Goal: Transaction & Acquisition: Purchase product/service

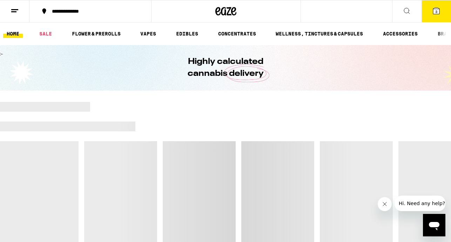
click at [442, 11] on button "3" at bounding box center [436, 11] width 29 height 22
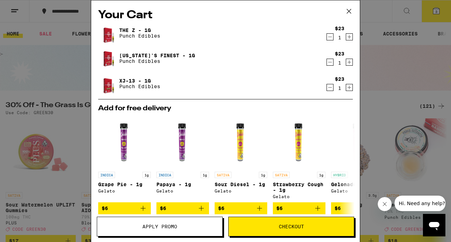
click at [44, 103] on div "Your Cart The Z - 1g Punch Edibles $23 1 [US_STATE]'s Finest - 1g Punch Edibles…" at bounding box center [225, 121] width 451 height 242
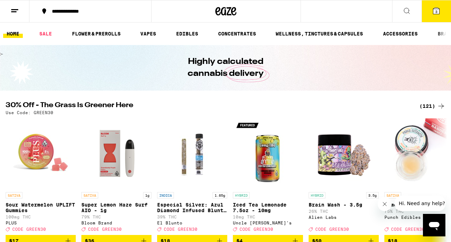
click at [435, 12] on icon at bounding box center [436, 11] width 6 height 6
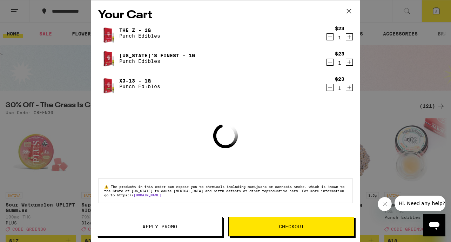
click at [174, 225] on span "Apply Promo" at bounding box center [159, 226] width 35 height 5
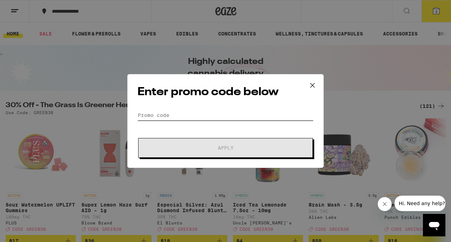
click at [150, 119] on input "Promo Code" at bounding box center [226, 115] width 176 height 11
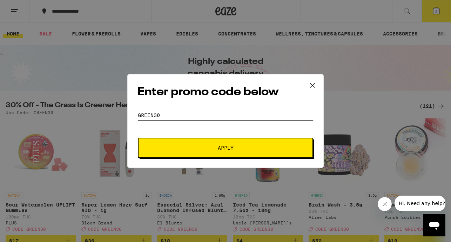
type input "GREEN30"
click at [138, 138] on button "Apply" at bounding box center [225, 148] width 175 height 20
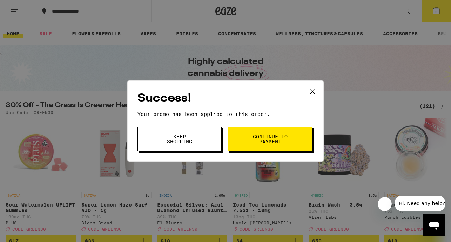
click at [312, 92] on icon at bounding box center [312, 91] width 4 height 4
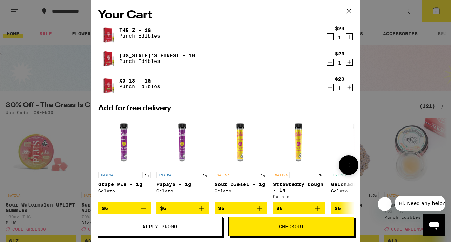
scroll to position [111, 0]
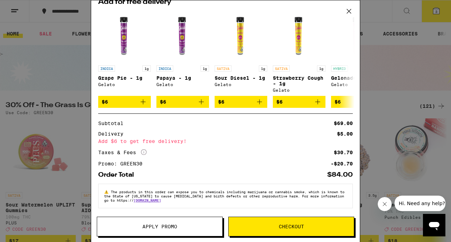
click at [292, 227] on span "Checkout" at bounding box center [291, 226] width 25 height 5
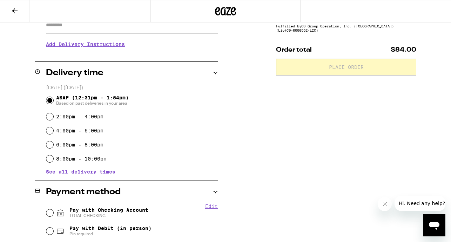
scroll to position [161, 0]
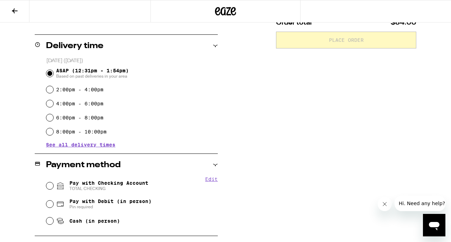
click at [76, 182] on span "Pay with Checking Account TOTAL CHECKING" at bounding box center [108, 185] width 79 height 11
click at [53, 182] on input "Pay with Checking Account TOTAL CHECKING" at bounding box center [49, 185] width 7 height 7
radio input "true"
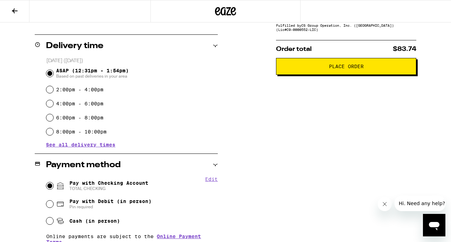
click at [348, 69] on span "Place Order" at bounding box center [346, 66] width 35 height 5
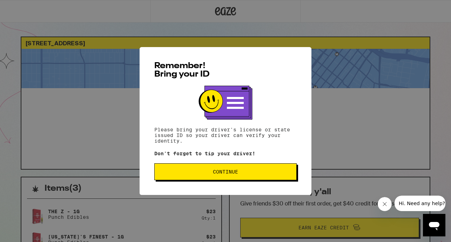
click at [263, 168] on button "Continue" at bounding box center [225, 171] width 142 height 17
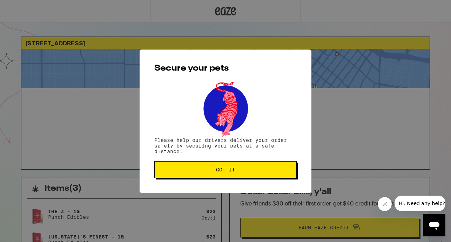
click at [247, 168] on span "Got it" at bounding box center [225, 169] width 131 height 5
